Goal: Task Accomplishment & Management: Complete application form

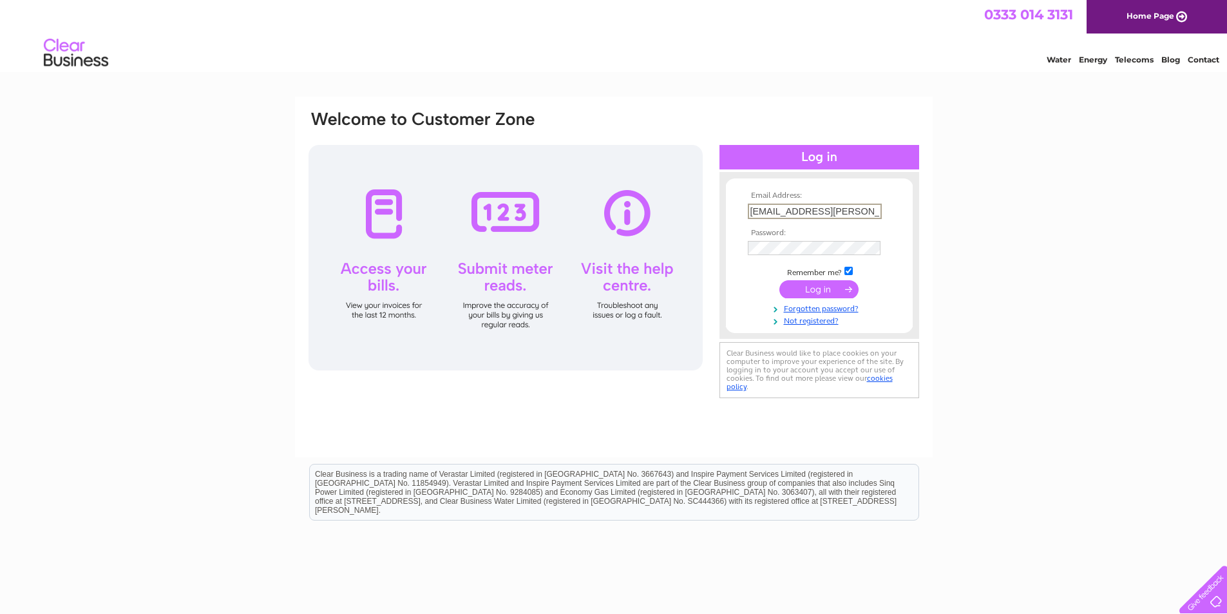
drag, startPoint x: 859, startPoint y: 212, endPoint x: 624, endPoint y: 201, distance: 235.3
click at [624, 201] on div "Email Address: mairi.murray@gmail.com Password:" at bounding box center [613, 255] width 613 height 292
drag, startPoint x: 762, startPoint y: 211, endPoint x: 673, endPoint y: 205, distance: 89.1
click at [673, 205] on div "Email Address: jan@womenssupportproject.org.uk Password:" at bounding box center [613, 255] width 613 height 292
type input "[EMAIL_ADDRESS][DOMAIN_NAME]"
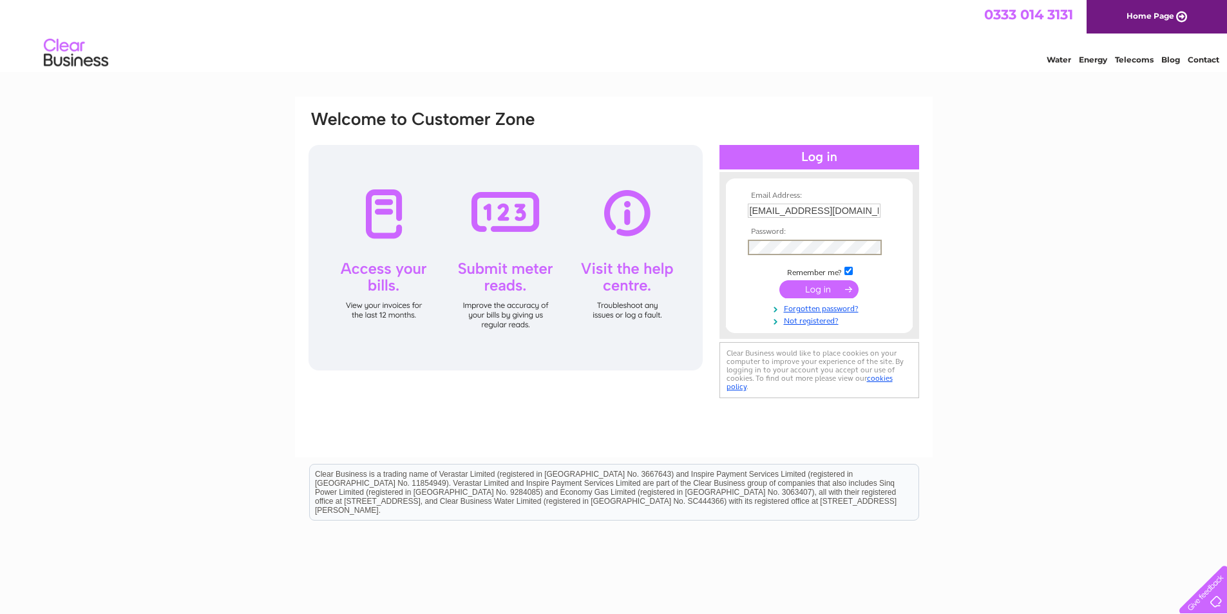
click at [822, 288] on input "submit" at bounding box center [818, 289] width 79 height 18
click at [818, 210] on input "[EMAIL_ADDRESS][DOMAIN_NAME]" at bounding box center [815, 210] width 134 height 15
drag, startPoint x: 748, startPoint y: 210, endPoint x: 947, endPoint y: 214, distance: 199.7
click at [947, 214] on div "Email Address: enquiries@womenssupportproject.org.uk Password:" at bounding box center [613, 387] width 1227 height 581
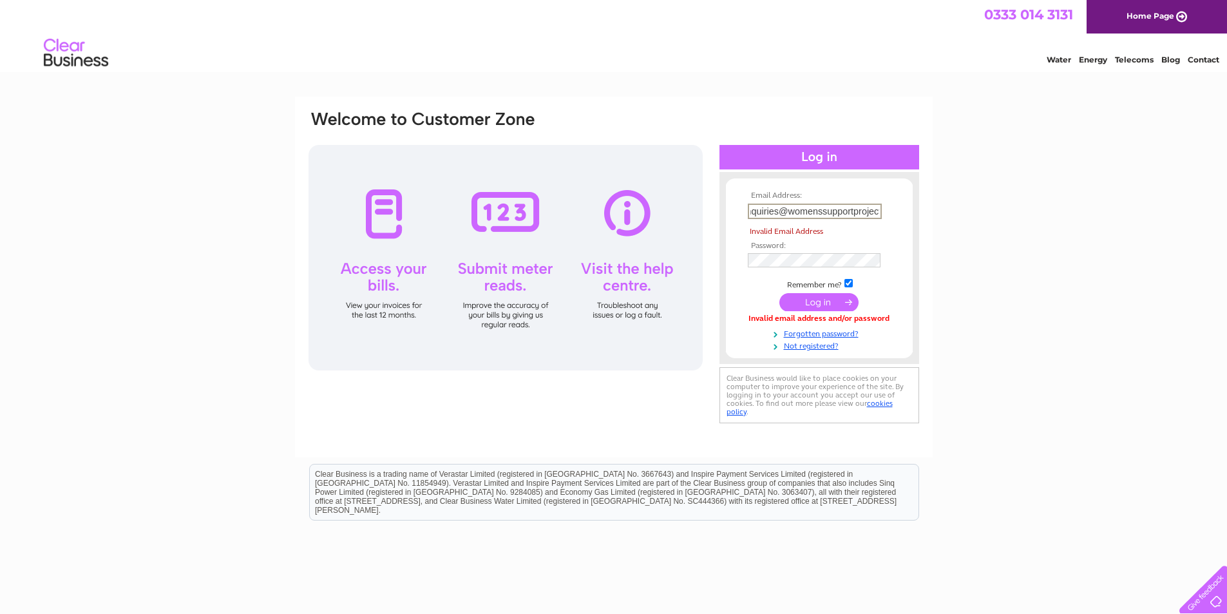
scroll to position [0, 12]
type input "[EMAIL_ADDRESS][DOMAIN_NAME]"
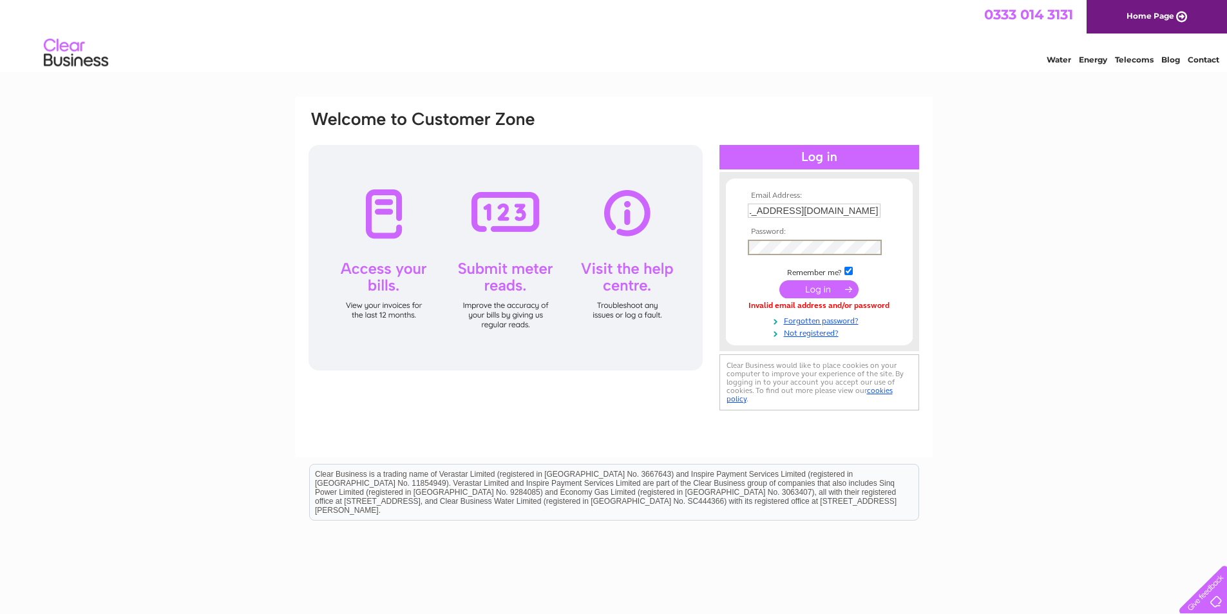
scroll to position [0, 0]
click at [824, 290] on input "submit" at bounding box center [818, 289] width 79 height 18
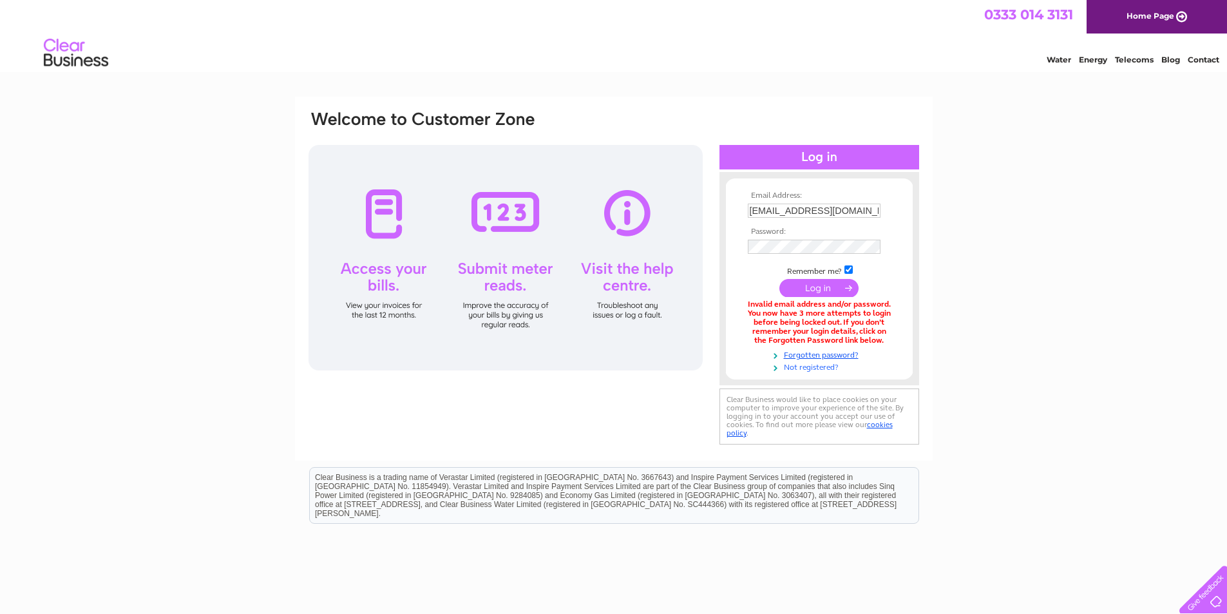
click at [798, 366] on link "Not registered?" at bounding box center [821, 366] width 146 height 12
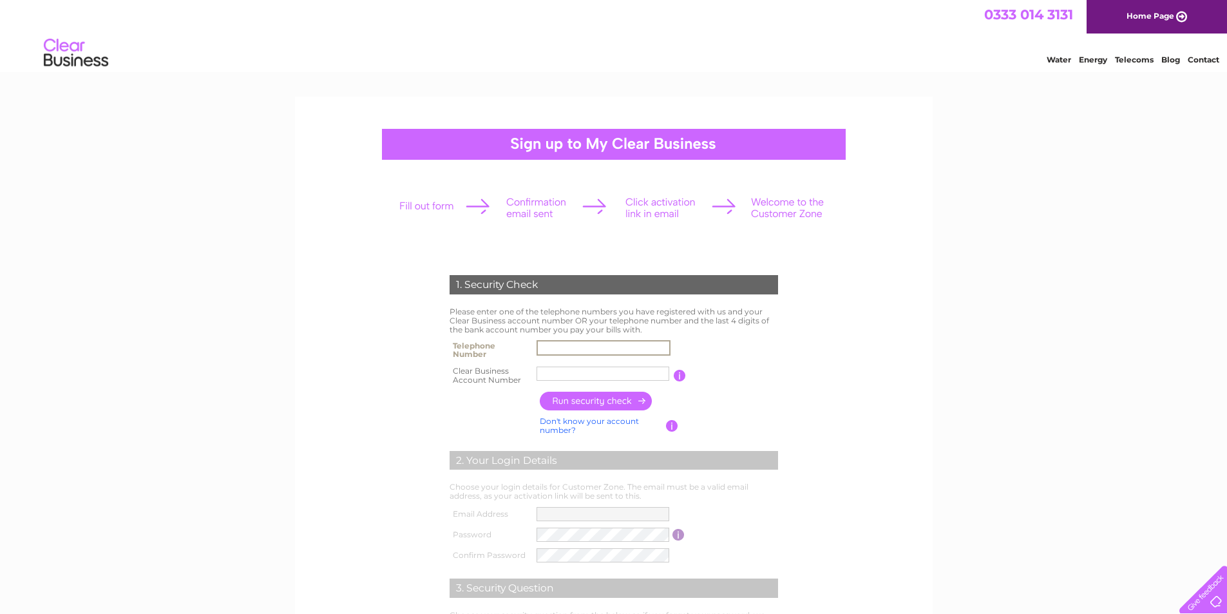
click at [549, 343] on input "text" at bounding box center [603, 347] width 134 height 15
click at [433, 382] on div "1. Security Check Please enter one of the telephone numbers you have registered…" at bounding box center [613, 483] width 388 height 443
click at [548, 372] on input "text" at bounding box center [603, 373] width 134 height 15
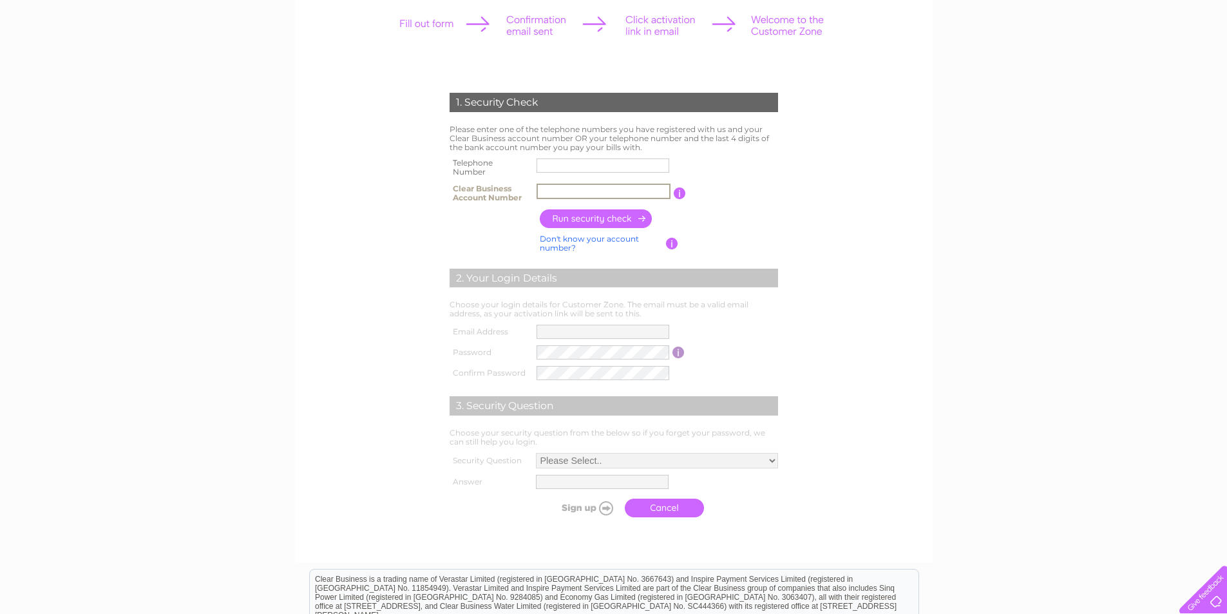
scroll to position [193, 0]
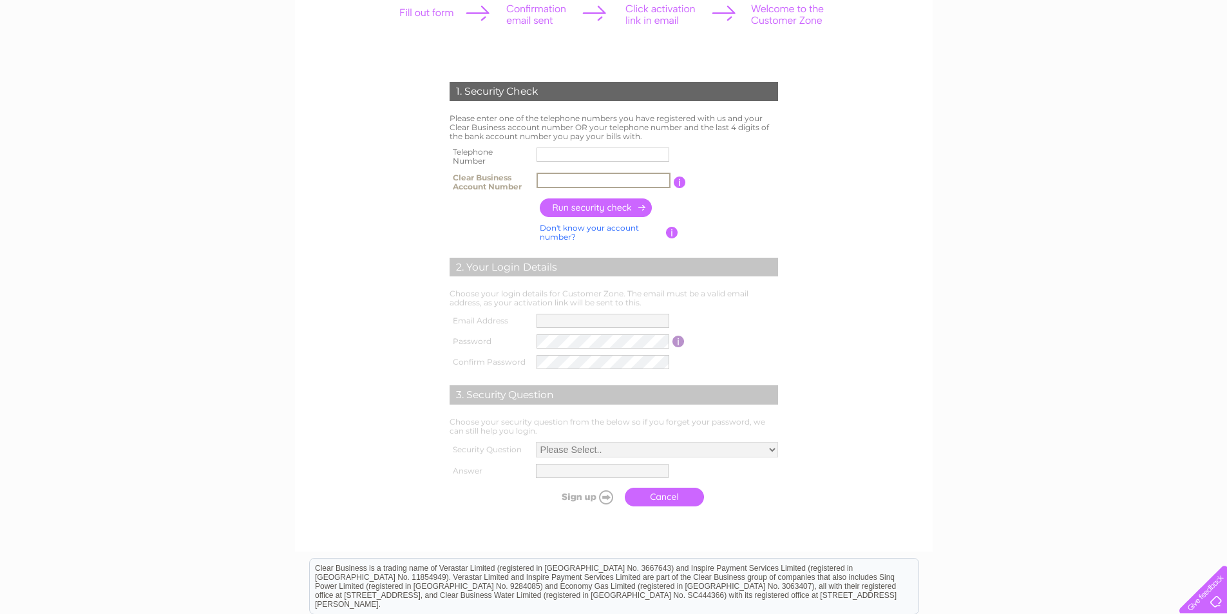
click at [557, 179] on input "text" at bounding box center [603, 180] width 134 height 15
type input "30317692"
click at [596, 211] on input "button" at bounding box center [596, 207] width 113 height 19
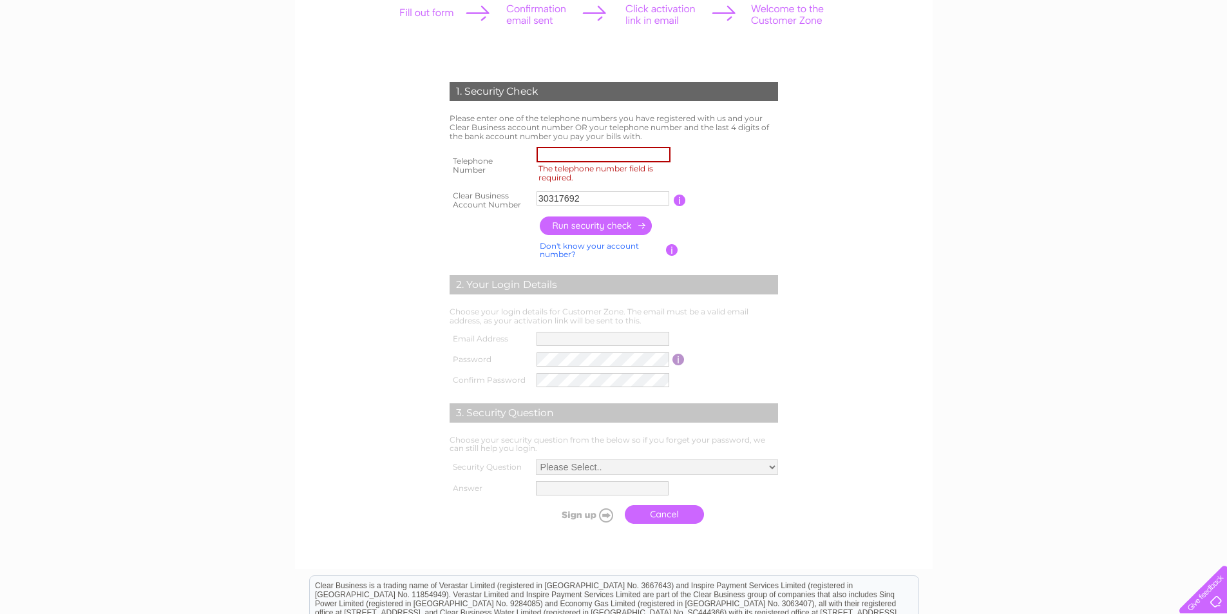
click at [553, 160] on input "The telephone number field is required." at bounding box center [603, 154] width 134 height 15
